Goal: Task Accomplishment & Management: Manage account settings

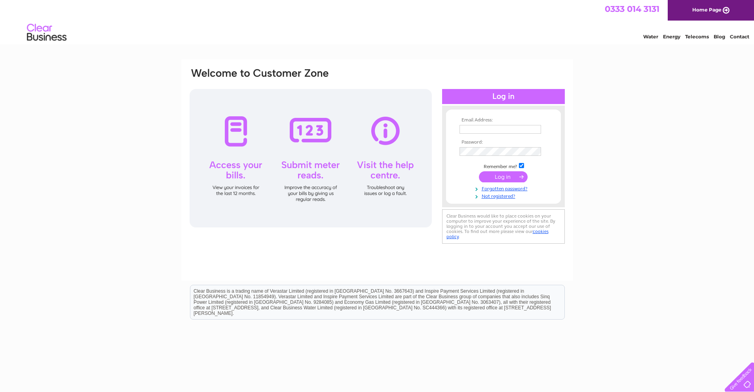
type input "netherleeparkautos@hotmail.co.uk"
click at [502, 178] on input "submit" at bounding box center [503, 176] width 49 height 11
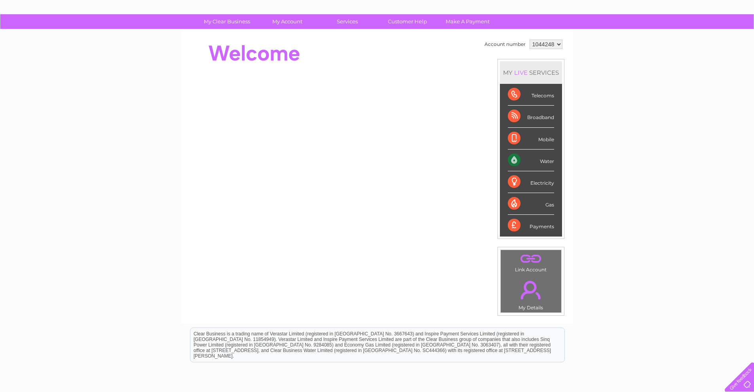
scroll to position [39, 0]
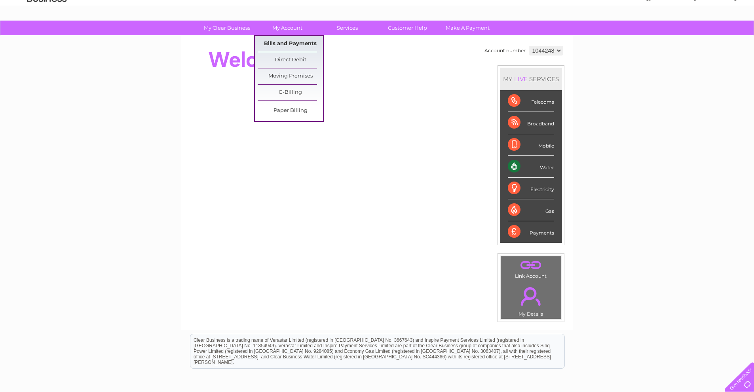
click at [289, 45] on link "Bills and Payments" at bounding box center [290, 44] width 65 height 16
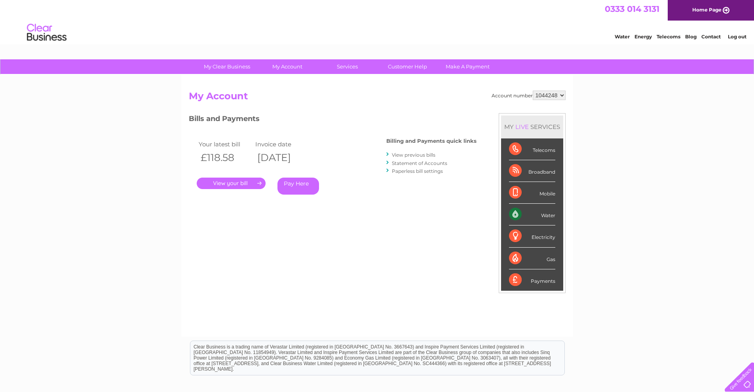
click at [240, 184] on link "." at bounding box center [231, 183] width 69 height 11
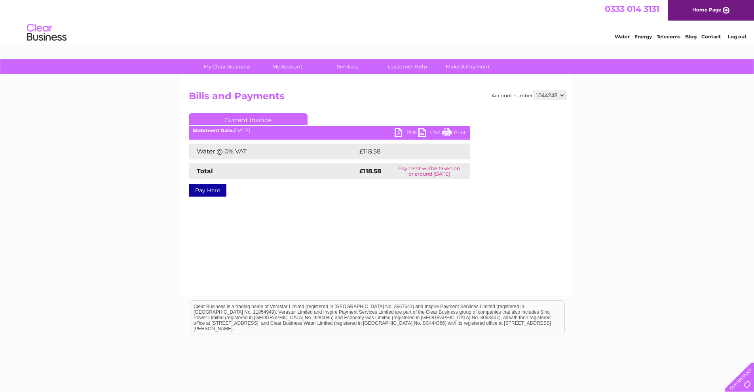
click at [399, 133] on link "PDF" at bounding box center [406, 133] width 24 height 11
click at [734, 35] on link "Log out" at bounding box center [737, 37] width 19 height 6
